Goal: Information Seeking & Learning: Learn about a topic

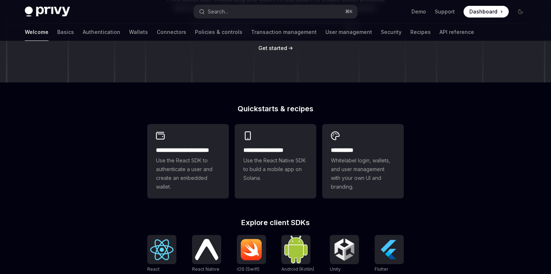
scroll to position [166, 0]
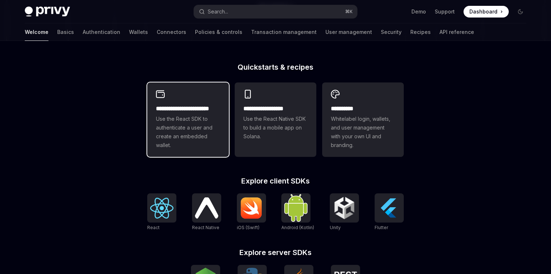
click at [184, 122] on span "Use the React SDK to authenticate a user and create an embedded wallet." at bounding box center [188, 131] width 64 height 35
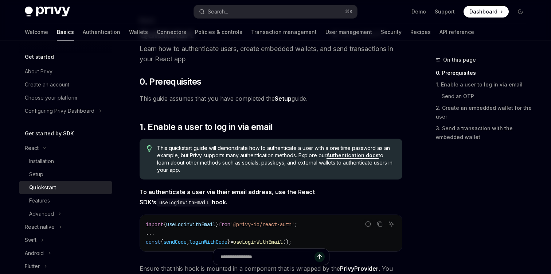
scroll to position [41, 0]
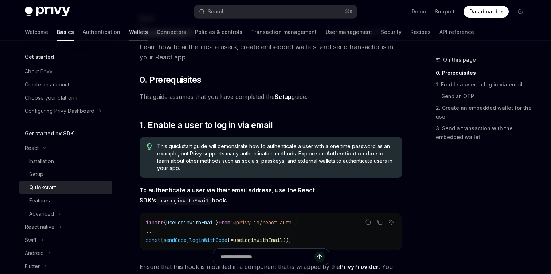
click at [129, 28] on link "Wallets" at bounding box center [138, 31] width 19 height 17
type textarea "*"
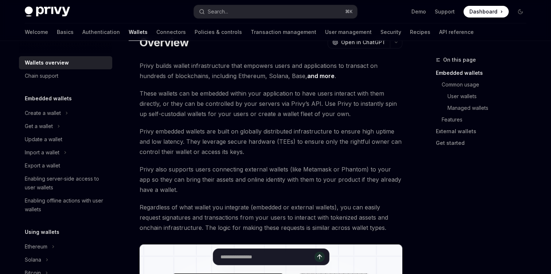
scroll to position [36, 0]
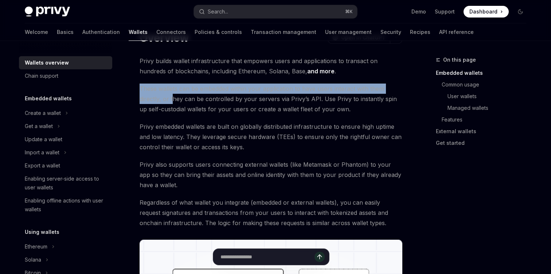
drag, startPoint x: 138, startPoint y: 89, endPoint x: 173, endPoint y: 96, distance: 35.5
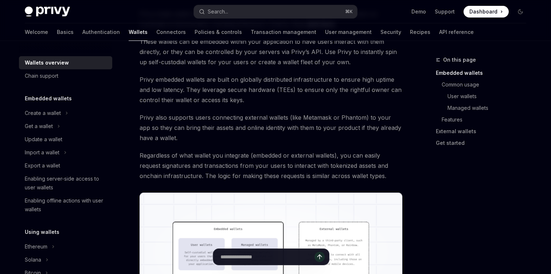
scroll to position [87, 0]
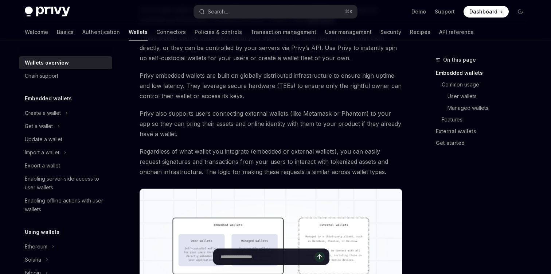
click at [177, 175] on span "Regardless of what wallet you integrate (embedded or external wallets), you can…" at bounding box center [271, 161] width 263 height 31
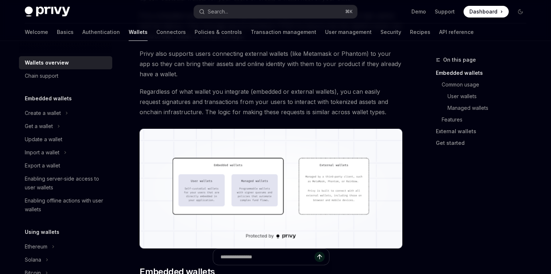
scroll to position [151, 0]
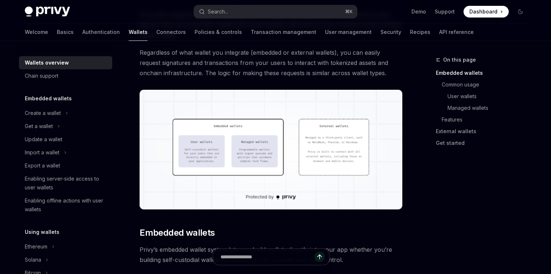
scroll to position [191, 0]
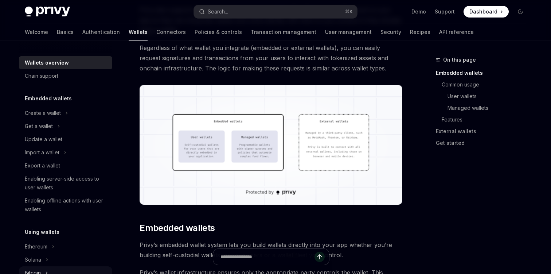
drag, startPoint x: 168, startPoint y: 166, endPoint x: 104, endPoint y: 273, distance: 125.4
